Goal: Task Accomplishment & Management: Manage account settings

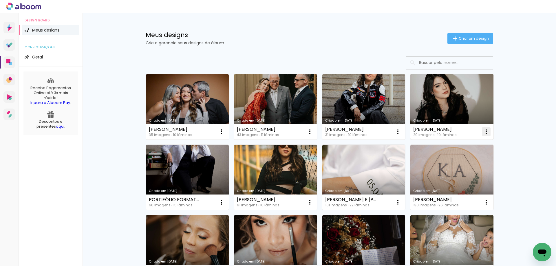
click at [486, 131] on iron-icon at bounding box center [486, 131] width 7 height 7
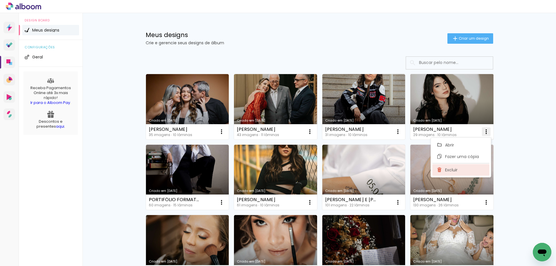
click at [451, 172] on span "Excluir" at bounding box center [451, 170] width 12 height 4
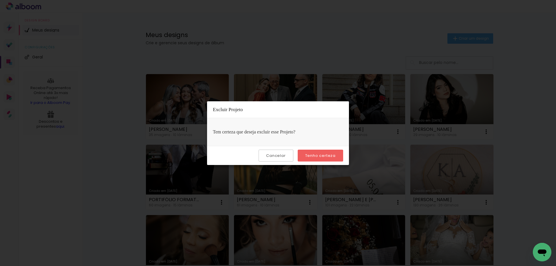
click at [0, 0] on slot "Tenho certeza" at bounding box center [0, 0] width 0 height 0
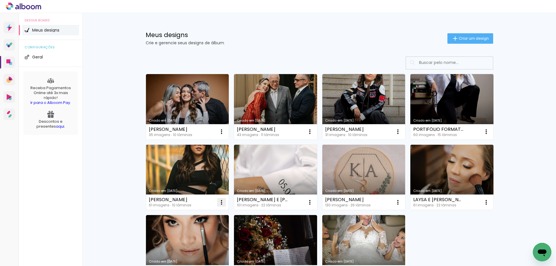
click at [217, 207] on paper-icon-button at bounding box center [222, 203] width 12 height 12
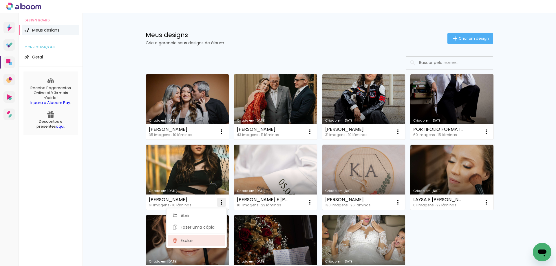
click at [210, 237] on paper-item "Excluir" at bounding box center [196, 241] width 57 height 12
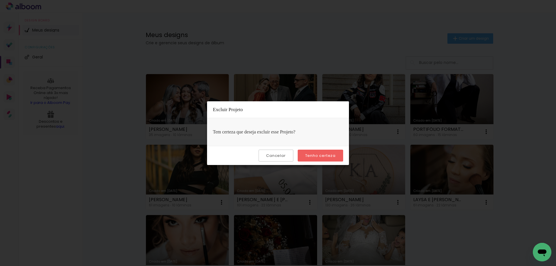
click at [316, 153] on paper-button "Tenho certeza" at bounding box center [320, 156] width 45 height 12
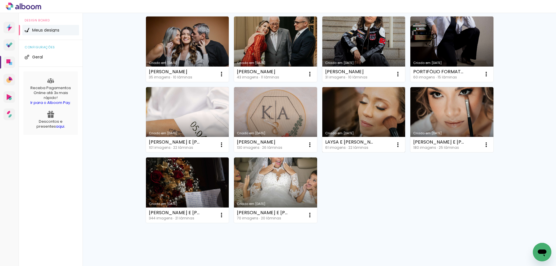
scroll to position [58, 0]
